Goal: Task Accomplishment & Management: Use online tool/utility

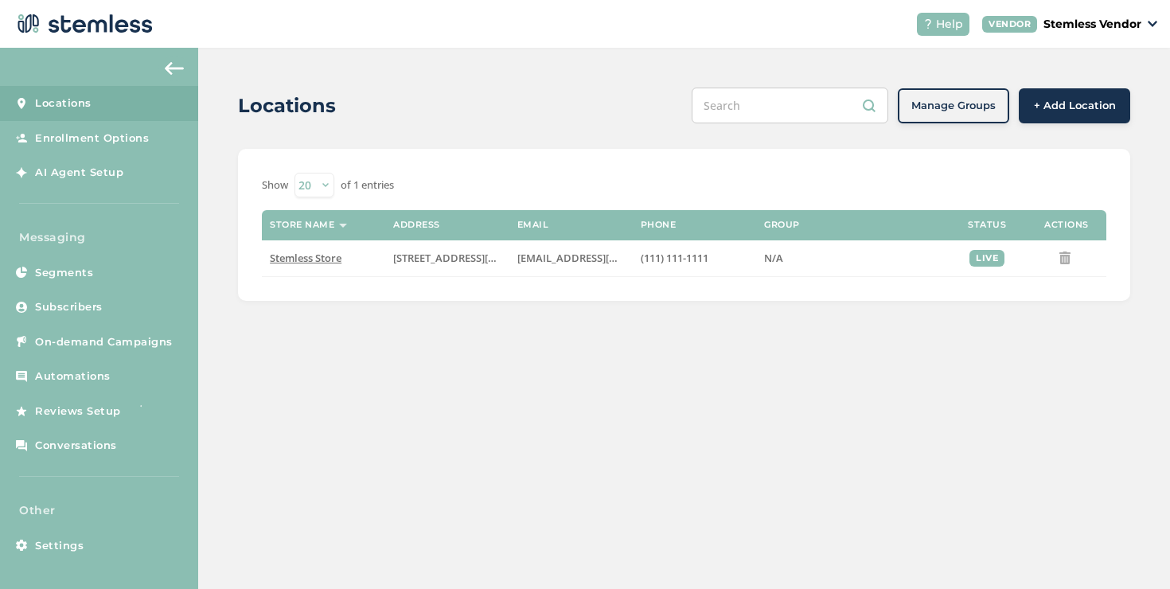
click at [103, 193] on div "Locations Enrollment Options AI Agent Setup" at bounding box center [99, 145] width 198 height 118
click at [99, 167] on span "AI Agent Setup" at bounding box center [79, 173] width 88 height 16
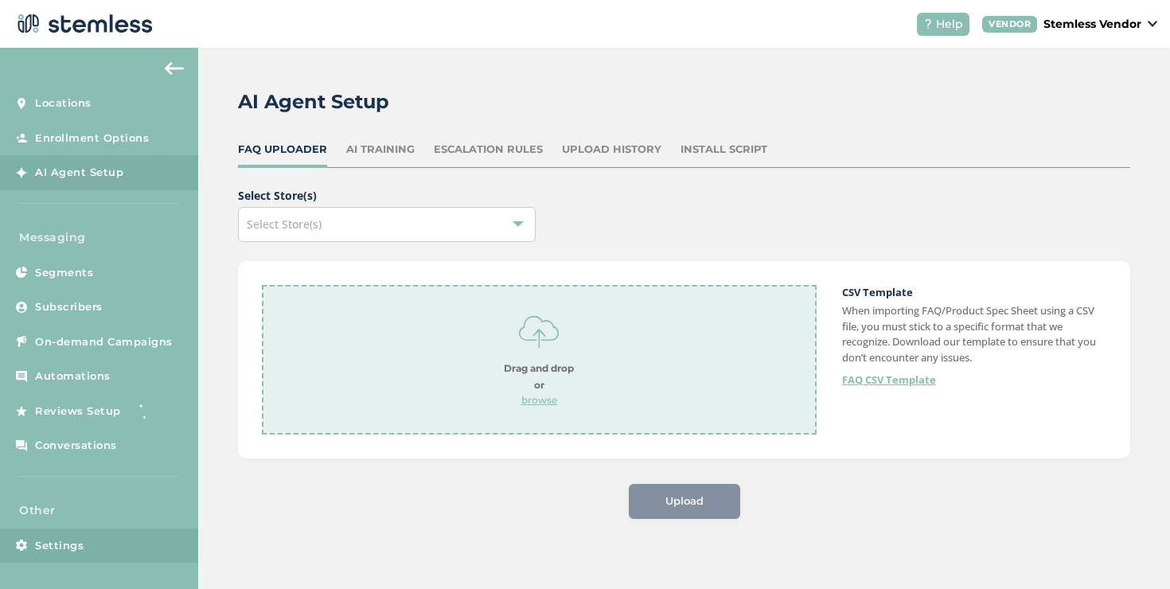
click at [76, 534] on link "Settings" at bounding box center [99, 545] width 198 height 35
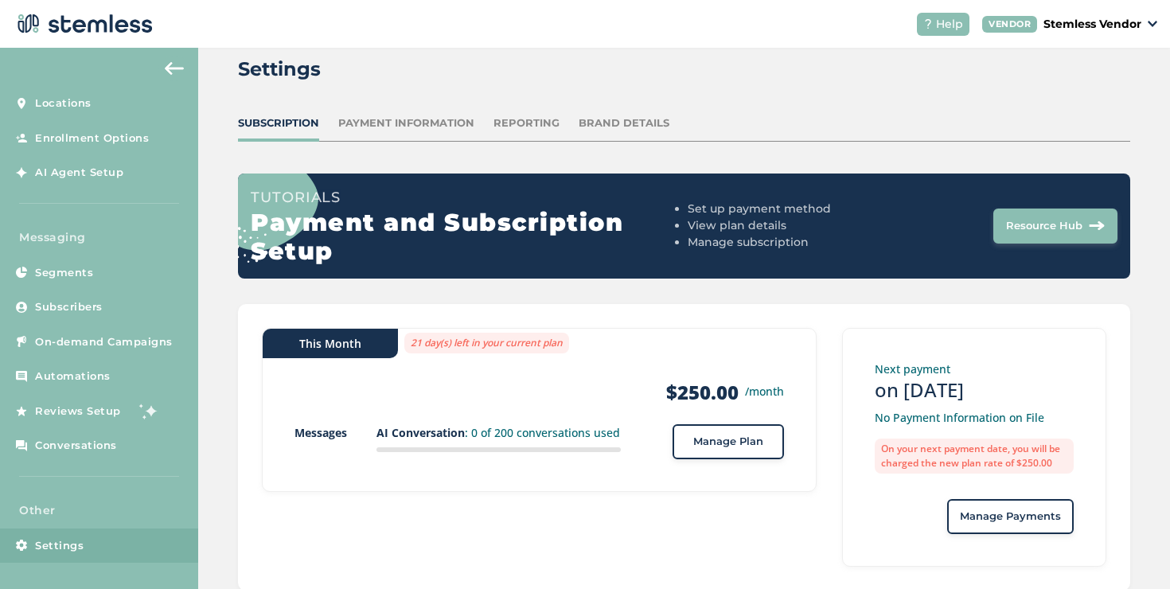
scroll to position [33, 0]
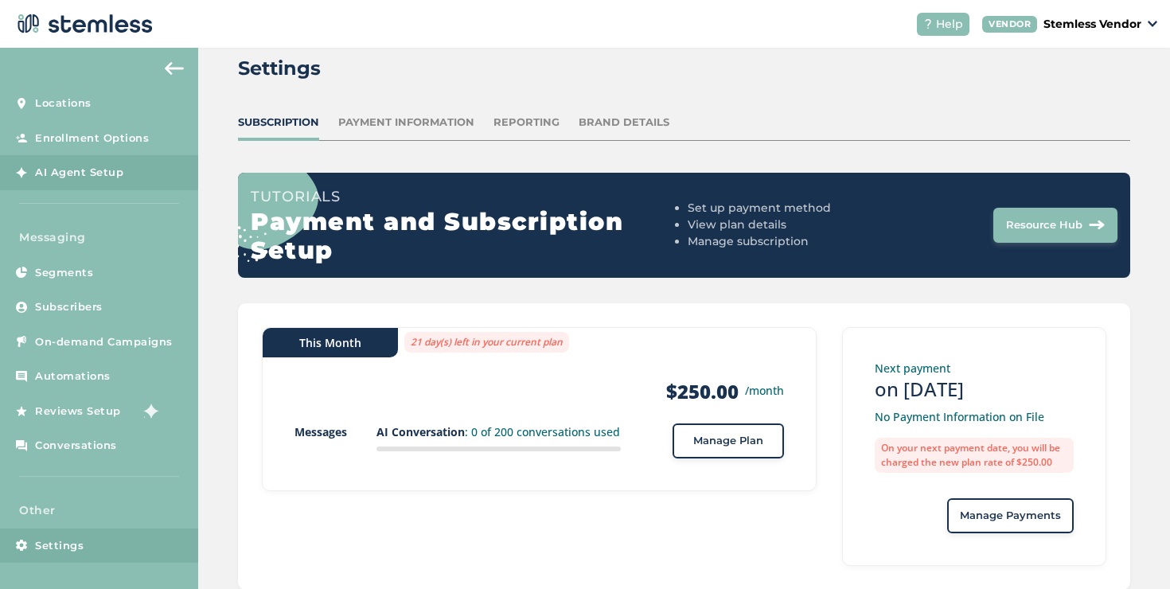
click at [109, 173] on span "AI Agent Setup" at bounding box center [79, 173] width 88 height 16
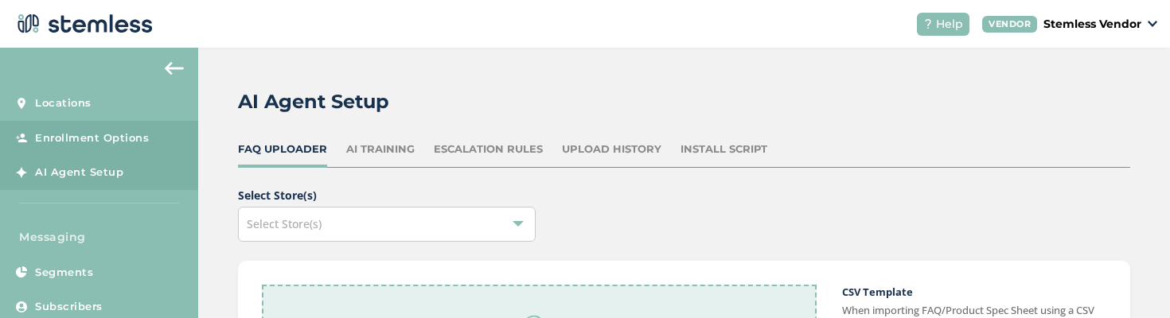
click at [80, 132] on span "Enrollment Options" at bounding box center [92, 139] width 114 height 16
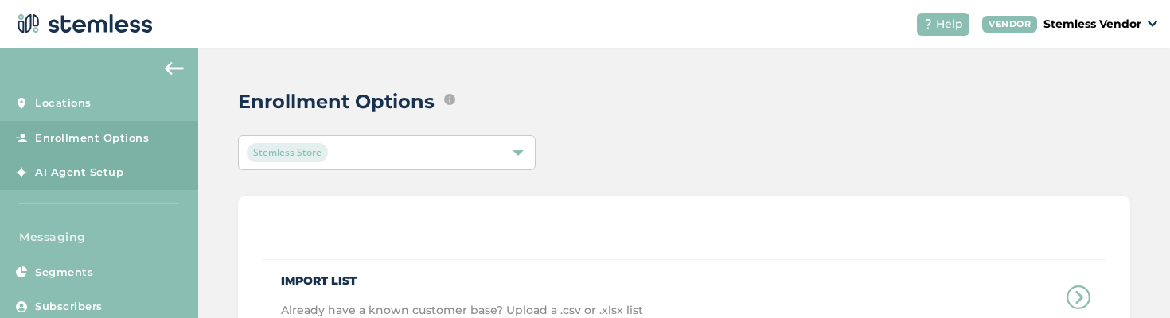
click at [75, 171] on span "AI Agent Setup" at bounding box center [79, 173] width 88 height 16
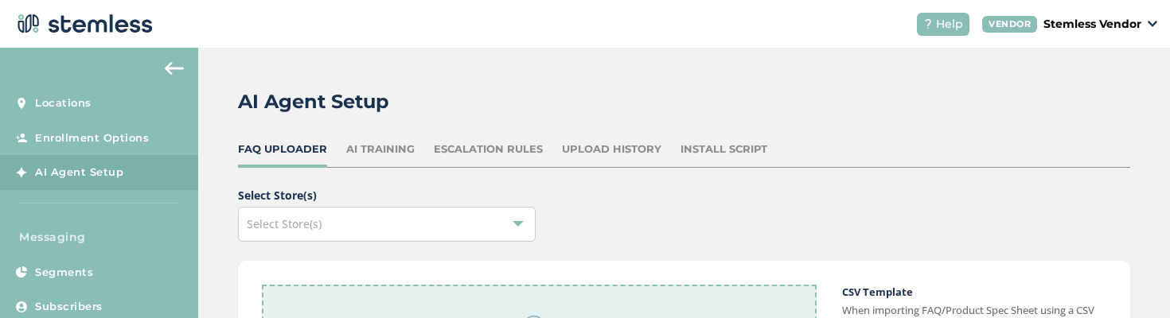
click at [375, 151] on div "AI Training" at bounding box center [380, 150] width 68 height 16
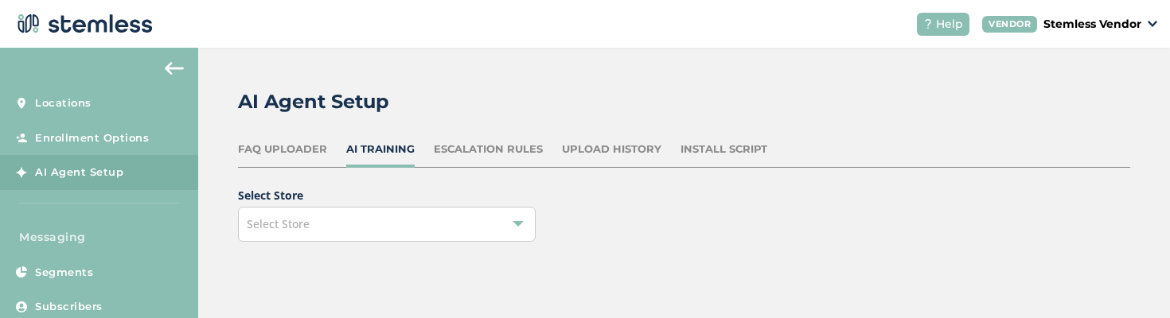
click at [466, 152] on div "Escalation Rules" at bounding box center [488, 150] width 109 height 16
click at [590, 154] on div "Upload History" at bounding box center [611, 150] width 99 height 16
click at [697, 154] on div "Install Script" at bounding box center [723, 150] width 87 height 16
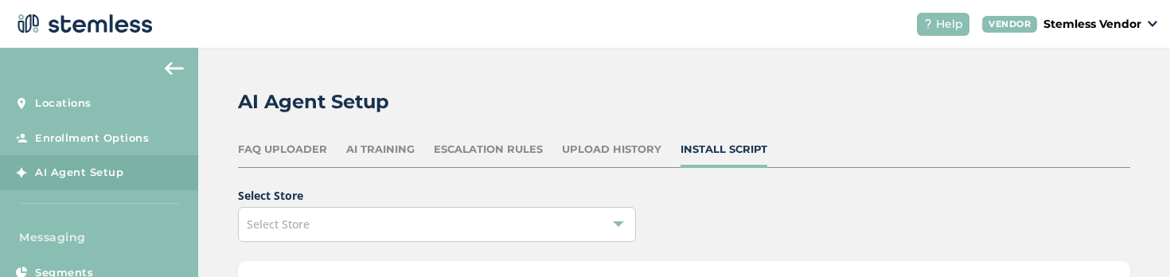
click at [634, 151] on div "Upload History" at bounding box center [611, 150] width 99 height 16
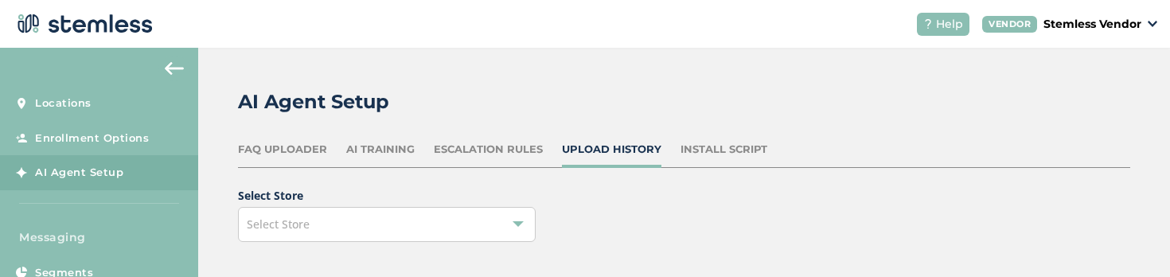
click at [718, 155] on div "Install Script" at bounding box center [723, 150] width 87 height 16
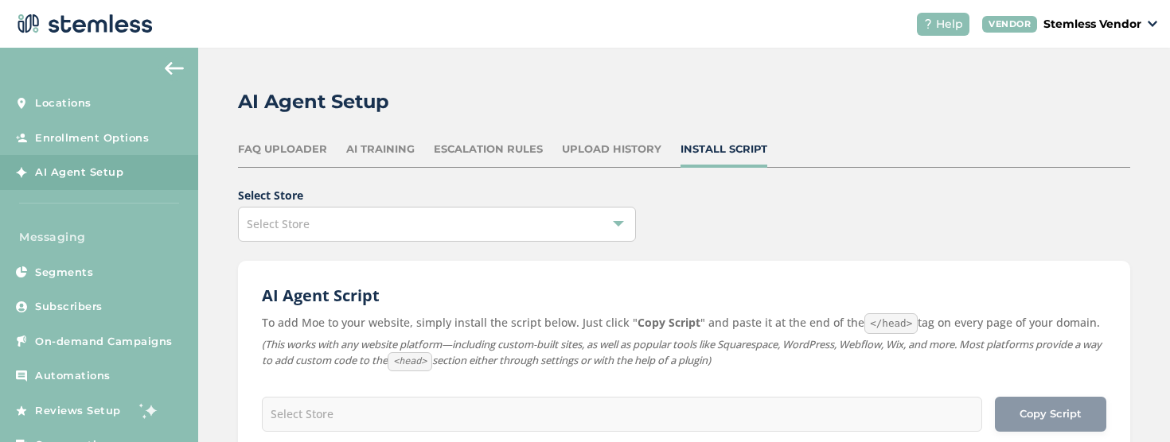
click at [586, 237] on div "Select Store" at bounding box center [437, 224] width 398 height 35
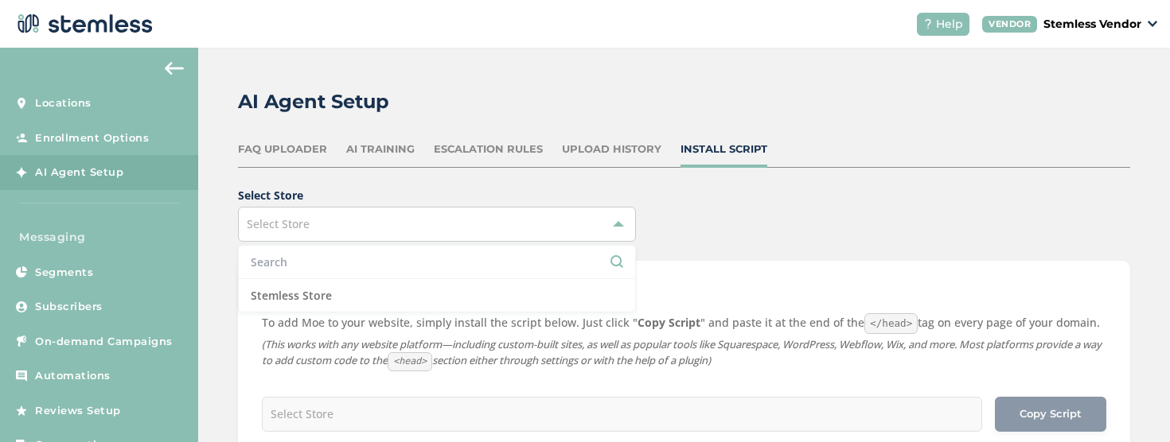
click at [585, 232] on div "Select Store" at bounding box center [437, 224] width 398 height 35
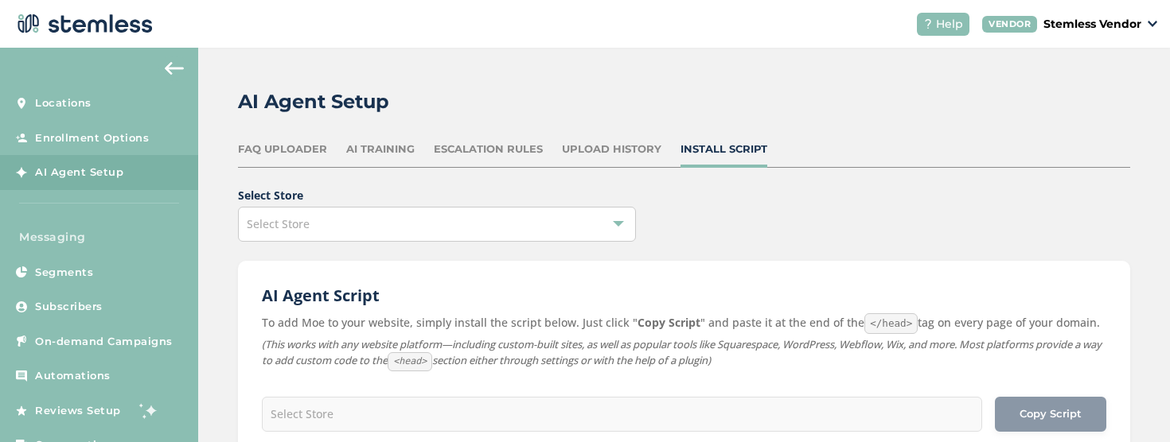
click at [623, 231] on div "Select Store" at bounding box center [437, 224] width 398 height 35
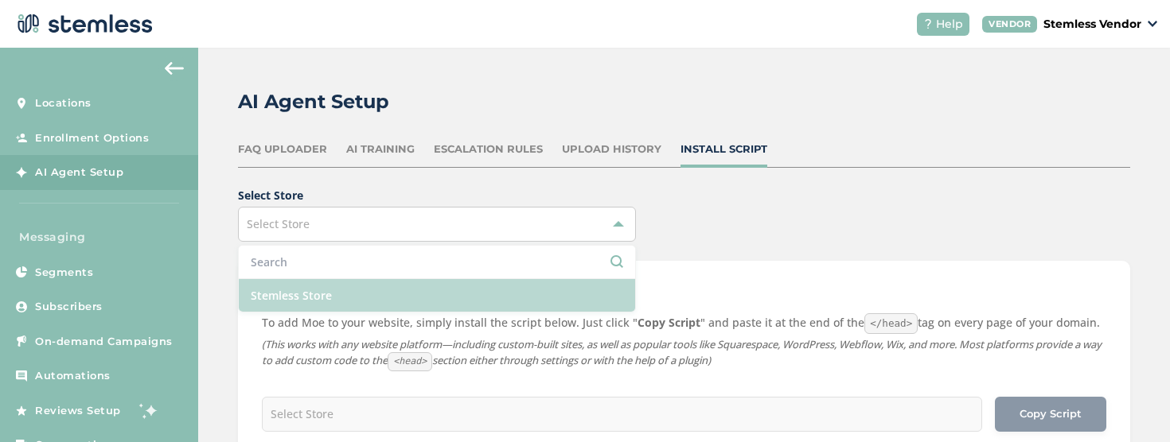
click at [580, 287] on li "Stemless Store" at bounding box center [437, 295] width 396 height 33
type input "<script src="[URL][DOMAIN_NAME].."
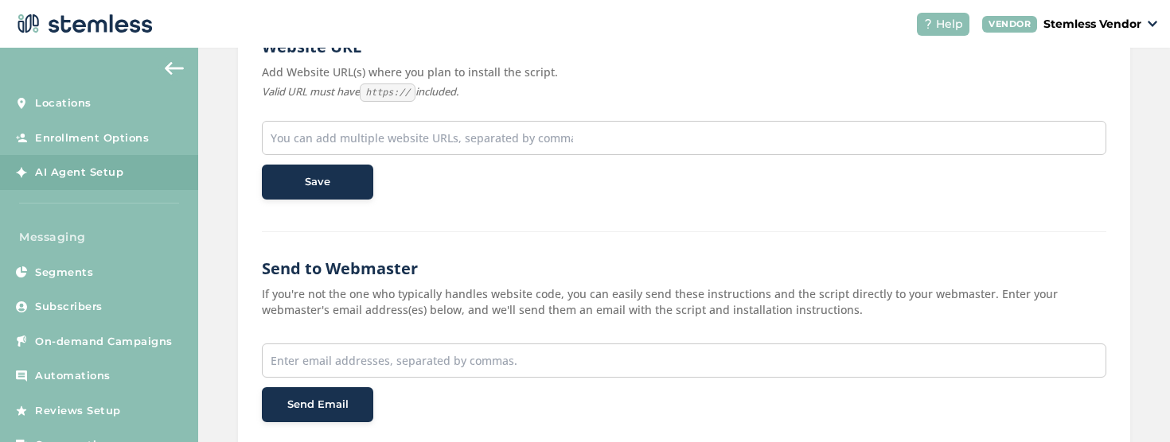
scroll to position [525, 0]
